Goal: Information Seeking & Learning: Learn about a topic

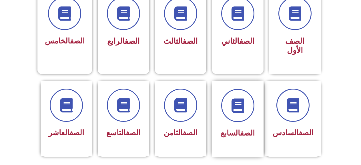
scroll to position [171, 0]
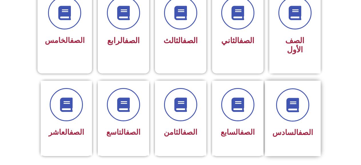
click at [285, 131] on div "الصف السادس" at bounding box center [292, 117] width 56 height 75
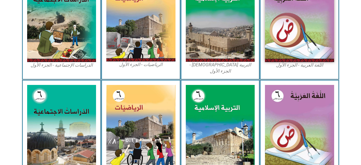
scroll to position [200, 0]
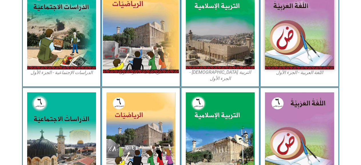
click at [164, 32] on img at bounding box center [141, 26] width 76 height 94
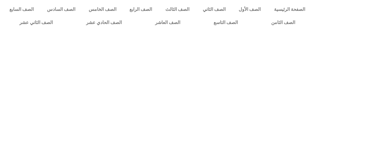
scroll to position [0, 16]
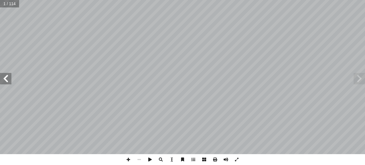
click at [8, 81] on span at bounding box center [5, 78] width 11 height 11
click at [8, 80] on span at bounding box center [5, 78] width 11 height 11
click at [9, 80] on span at bounding box center [5, 78] width 11 height 11
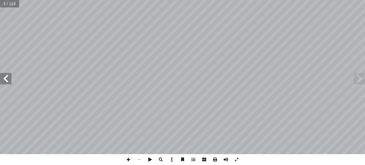
click at [9, 80] on span at bounding box center [5, 78] width 11 height 11
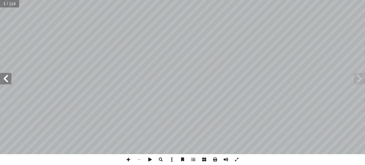
click at [9, 80] on span at bounding box center [5, 78] width 11 height 11
click at [4, 82] on span at bounding box center [5, 78] width 11 height 11
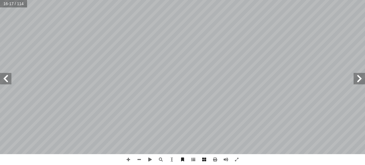
click at [10, 81] on span at bounding box center [5, 78] width 11 height 11
click at [159, 52] on html "الصفحة الرئيسية الصف الأول الصف الثاني الصف الثالث الصف الرابع الصف الخامس الصف…" at bounding box center [182, 26] width 365 height 52
click at [7, 81] on span at bounding box center [5, 78] width 11 height 11
click at [359, 76] on span at bounding box center [359, 78] width 11 height 11
click at [283, 52] on html "الصفحة الرئيسية الصف الأول الصف الثاني الصف الثالث الصف الرابع الصف الخامس الصف…" at bounding box center [182, 26] width 365 height 52
